Goal: Task Accomplishment & Management: Use online tool/utility

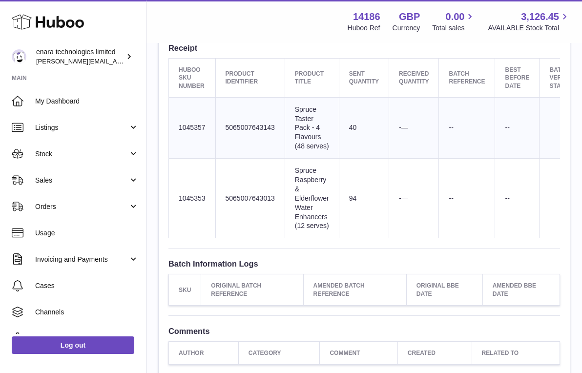
scroll to position [402, 0]
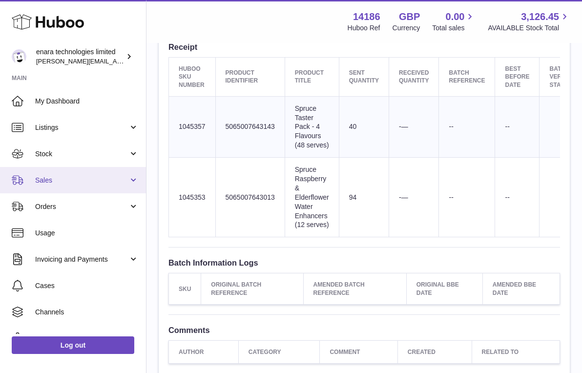
click at [62, 180] on span "Sales" at bounding box center [81, 180] width 93 height 9
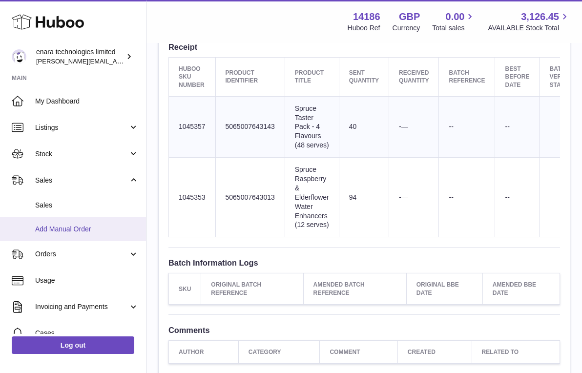
click at [69, 232] on link "Add Manual Order" at bounding box center [73, 229] width 146 height 24
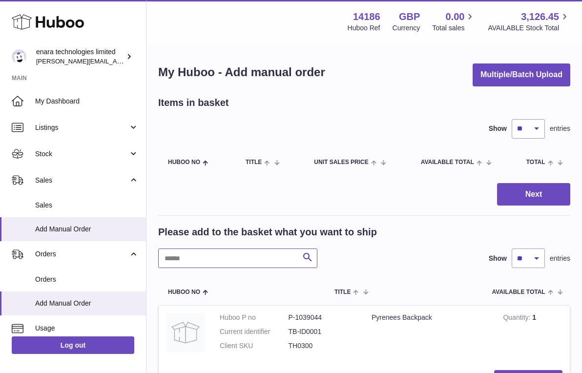
click at [245, 257] on input "text" at bounding box center [237, 259] width 159 height 20
type input "******"
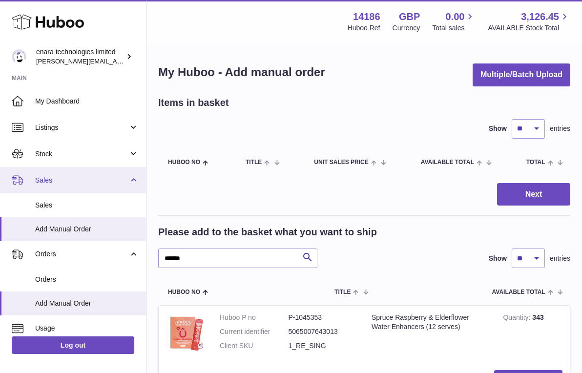
click at [113, 181] on span "Sales" at bounding box center [81, 180] width 93 height 9
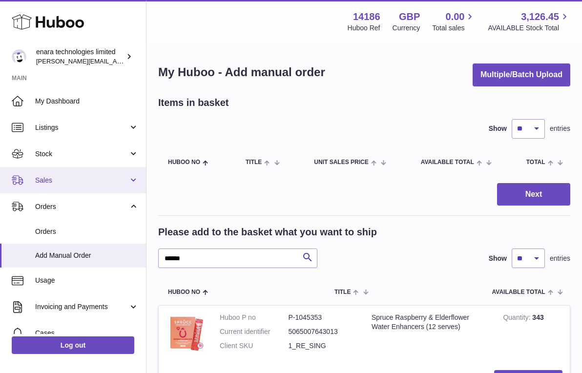
click at [113, 181] on span "Sales" at bounding box center [81, 180] width 93 height 9
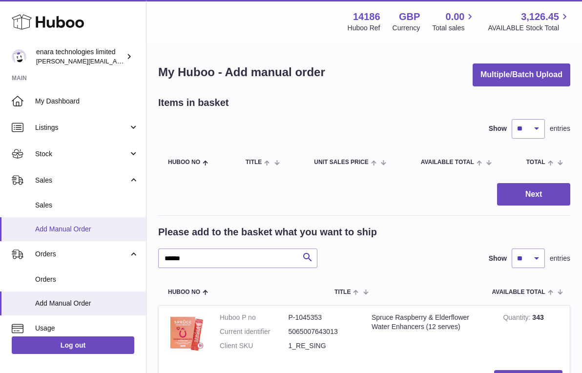
click at [95, 232] on link "Add Manual Order" at bounding box center [73, 229] width 146 height 24
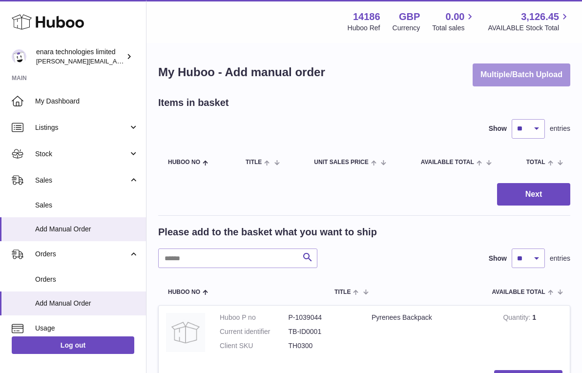
click at [540, 84] on button "Multiple/Batch Upload" at bounding box center [522, 74] width 98 height 23
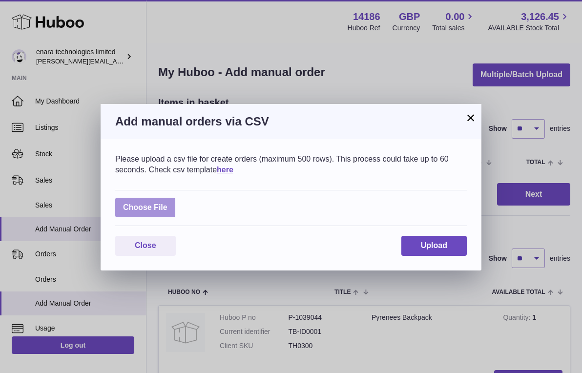
click at [145, 208] on label at bounding box center [145, 208] width 60 height 20
click at [168, 203] on input "file" at bounding box center [168, 203] width 0 height 0
type input "**********"
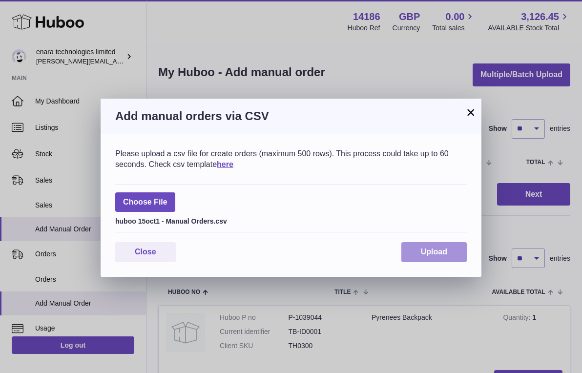
click at [439, 252] on span "Upload" at bounding box center [434, 252] width 26 height 8
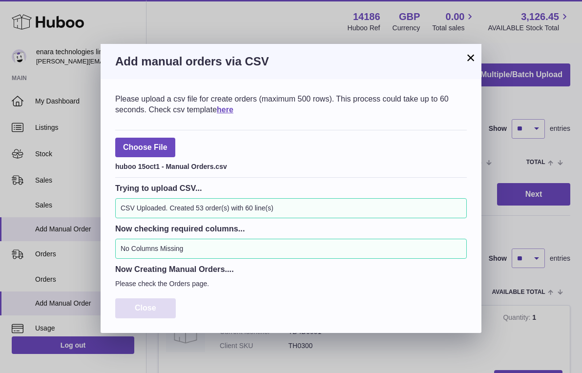
click at [155, 304] on span "Close" at bounding box center [145, 308] width 21 height 8
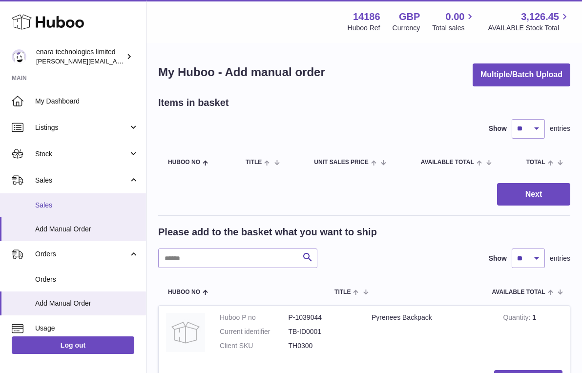
click at [64, 211] on link "Sales" at bounding box center [73, 205] width 146 height 24
